Goal: Use online tool/utility: Utilize a website feature to perform a specific function

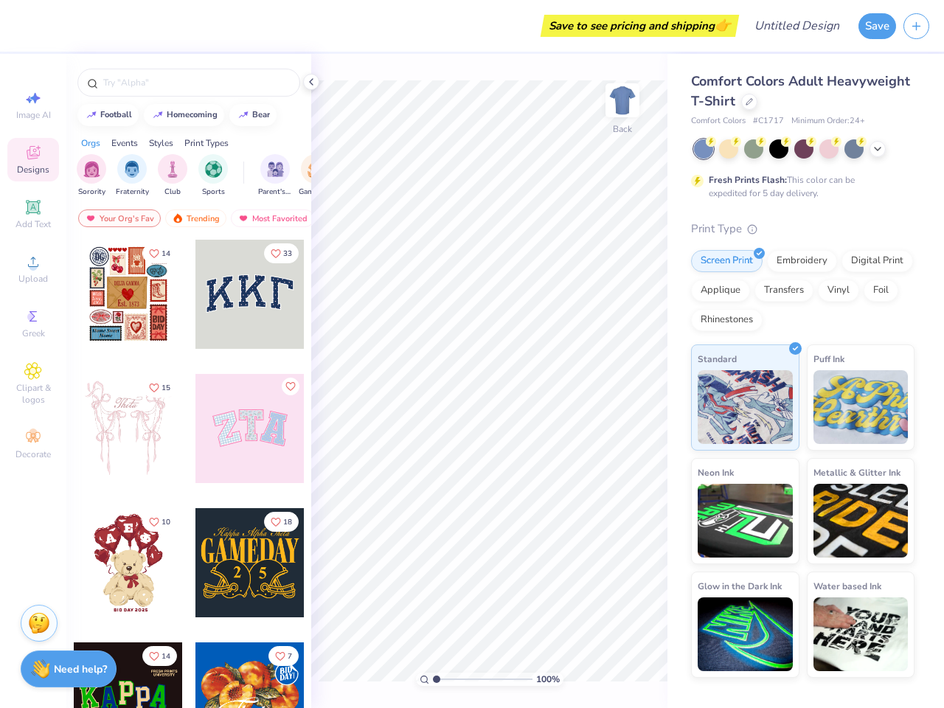
click at [877, 26] on button "Save" at bounding box center [878, 26] width 38 height 26
click at [916, 26] on line "button" at bounding box center [916, 26] width 7 height 0
click at [33, 105] on icon at bounding box center [33, 98] width 18 height 18
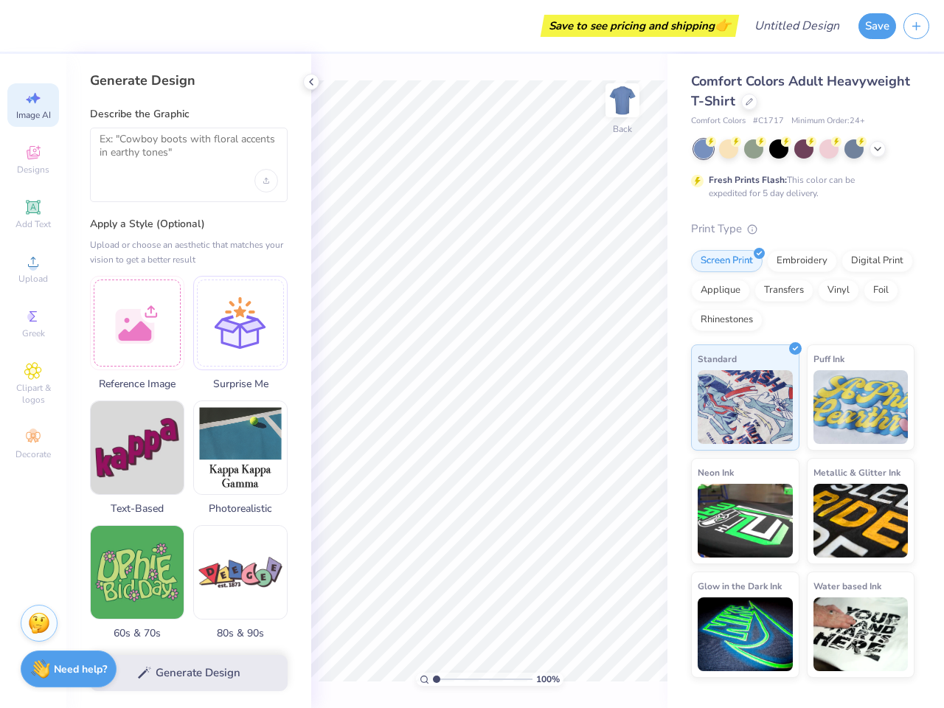
click at [33, 159] on icon at bounding box center [33, 153] width 18 height 18
click at [33, 214] on icon at bounding box center [33, 207] width 18 height 18
click at [33, 269] on circle at bounding box center [33, 267] width 8 height 8
click at [33, 323] on icon at bounding box center [33, 317] width 18 height 18
click at [33, 384] on span "Clipart & logos" at bounding box center [33, 394] width 52 height 24
